Goal: Task Accomplishment & Management: Manage account settings

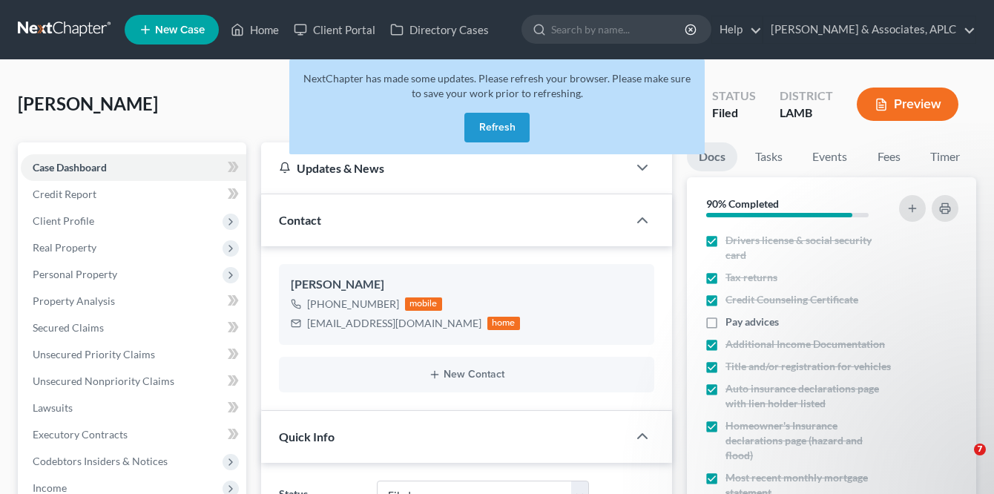
select select "8"
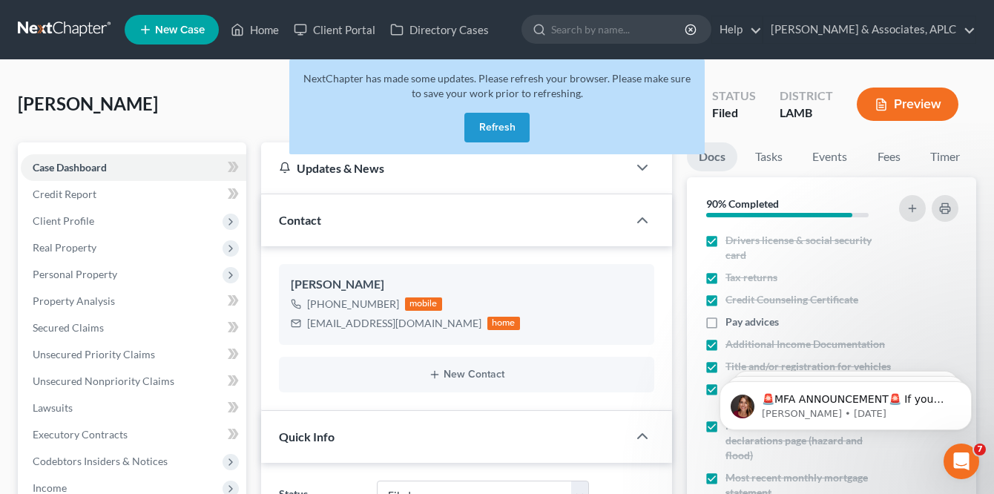
click at [486, 119] on button "Refresh" at bounding box center [496, 128] width 65 height 30
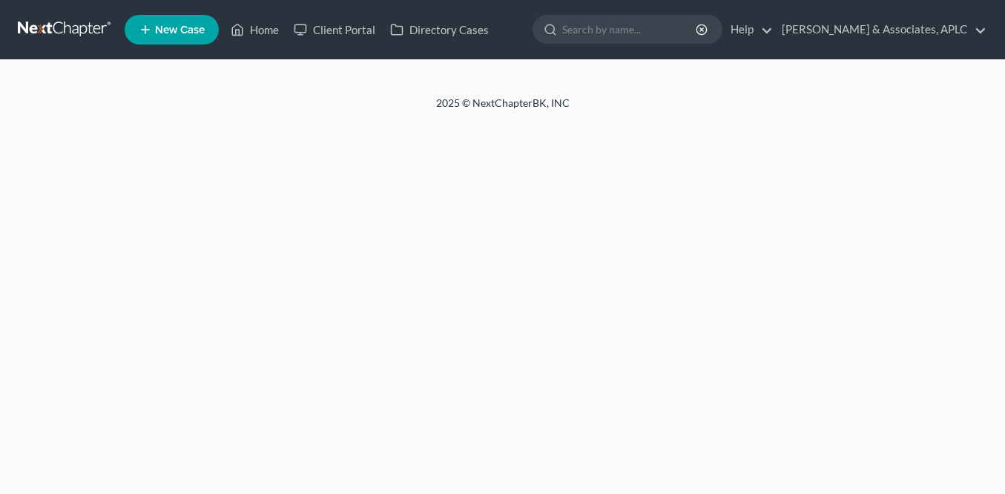
select select "8"
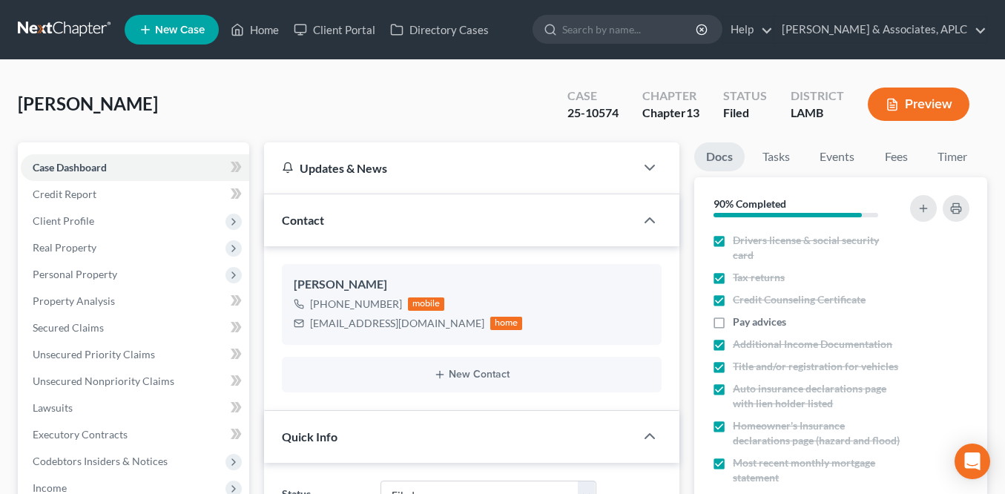
click at [56, 26] on link at bounding box center [65, 29] width 95 height 27
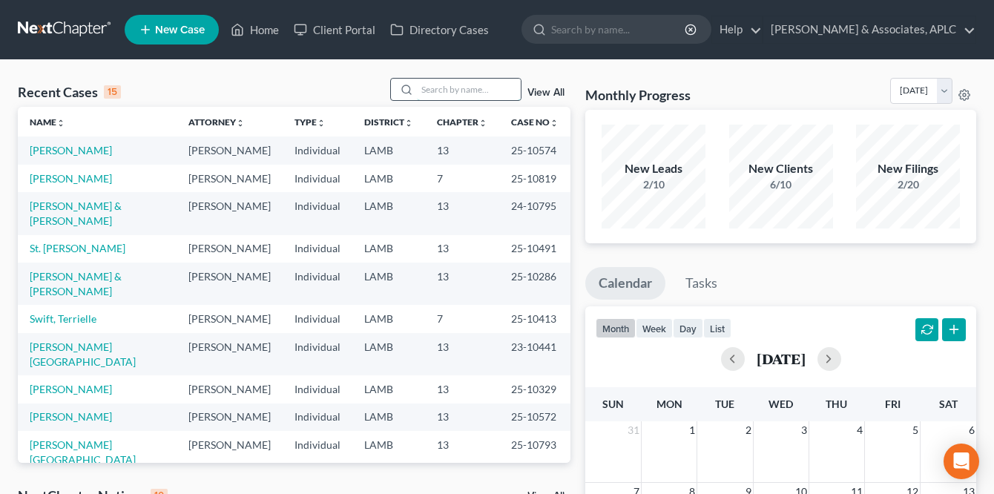
click at [432, 91] on input "search" at bounding box center [469, 90] width 104 height 22
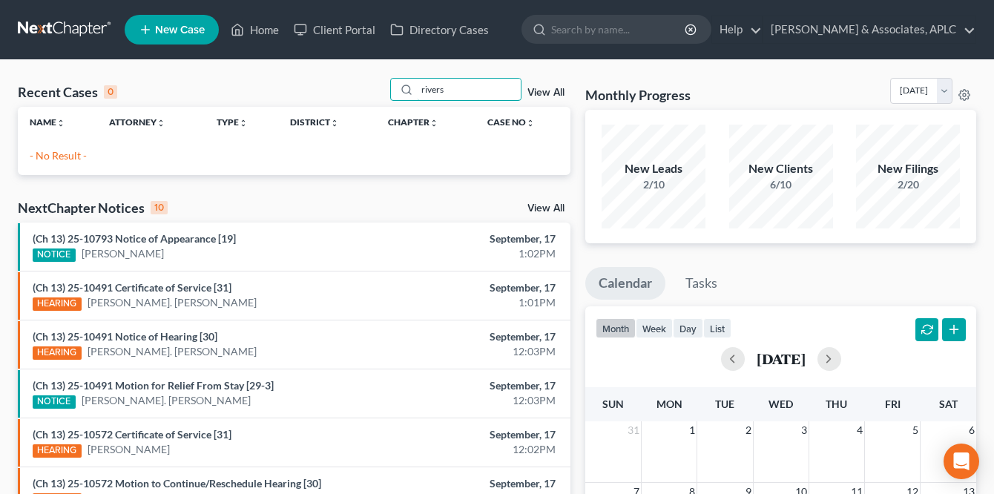
type input "rivers"
click at [53, 19] on link at bounding box center [65, 29] width 95 height 27
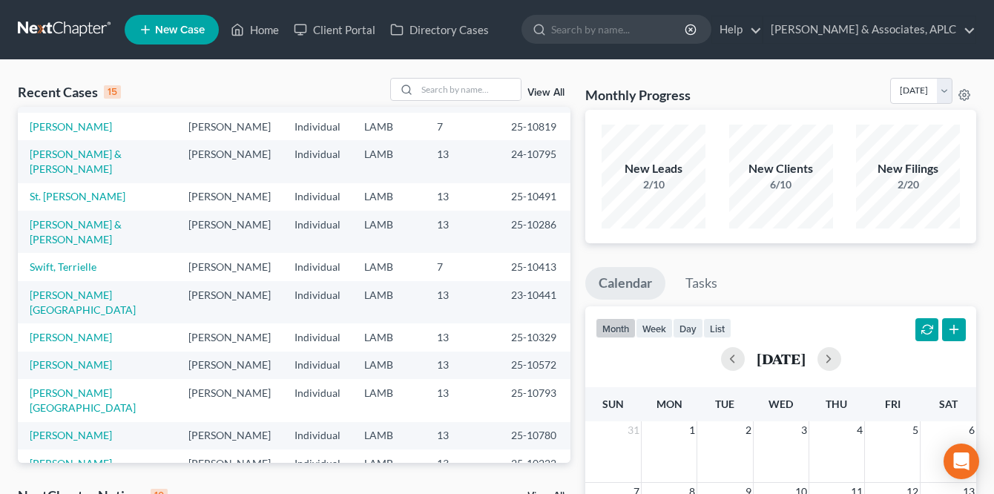
scroll to position [148, 0]
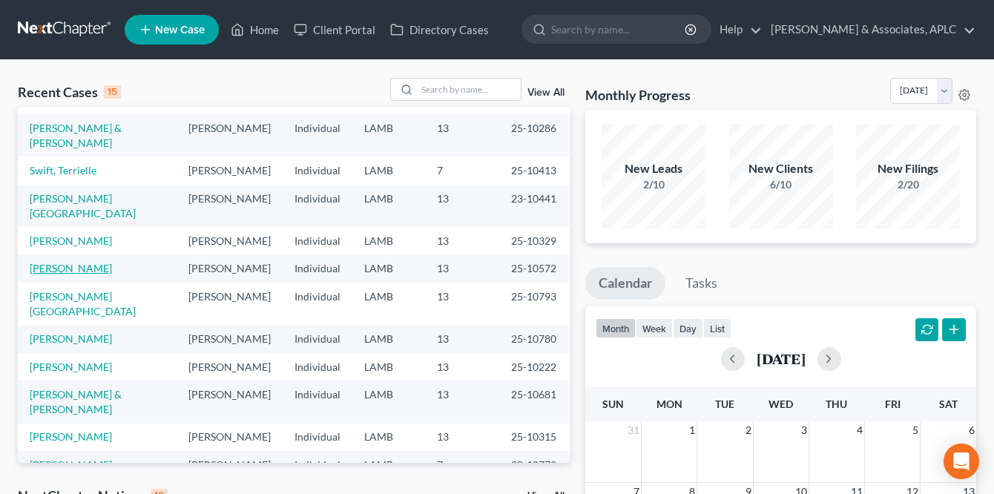
click at [112, 274] on link "[PERSON_NAME]" at bounding box center [71, 268] width 82 height 13
select select "8"
select select "0"
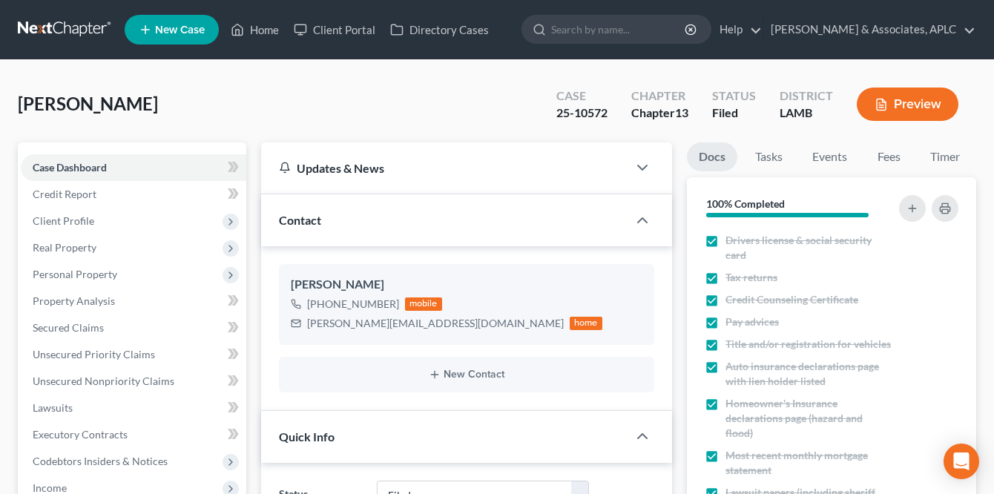
click at [43, 23] on link at bounding box center [65, 29] width 95 height 27
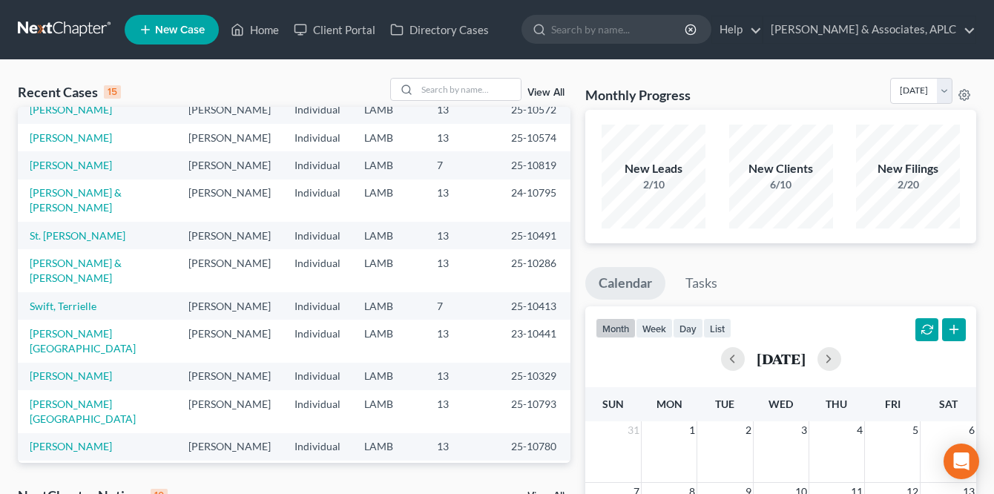
scroll to position [148, 0]
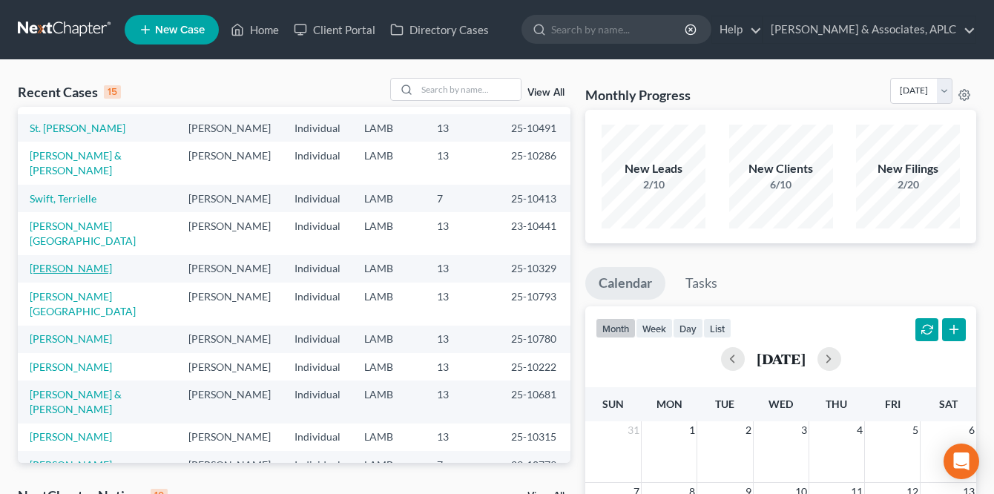
click at [49, 274] on link "[PERSON_NAME]" at bounding box center [71, 268] width 82 height 13
select select "8"
select select "3"
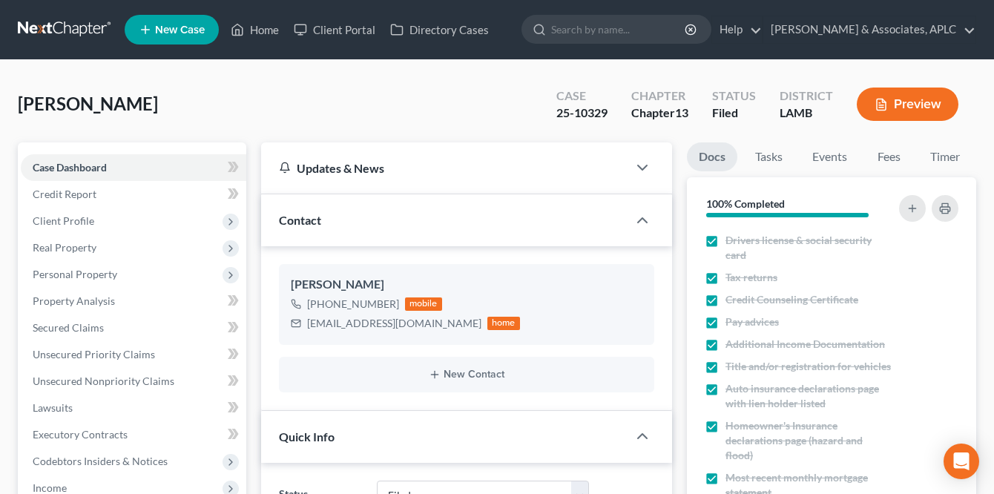
click at [62, 25] on link at bounding box center [65, 29] width 95 height 27
